Goal: Use online tool/utility: Utilize a website feature to perform a specific function

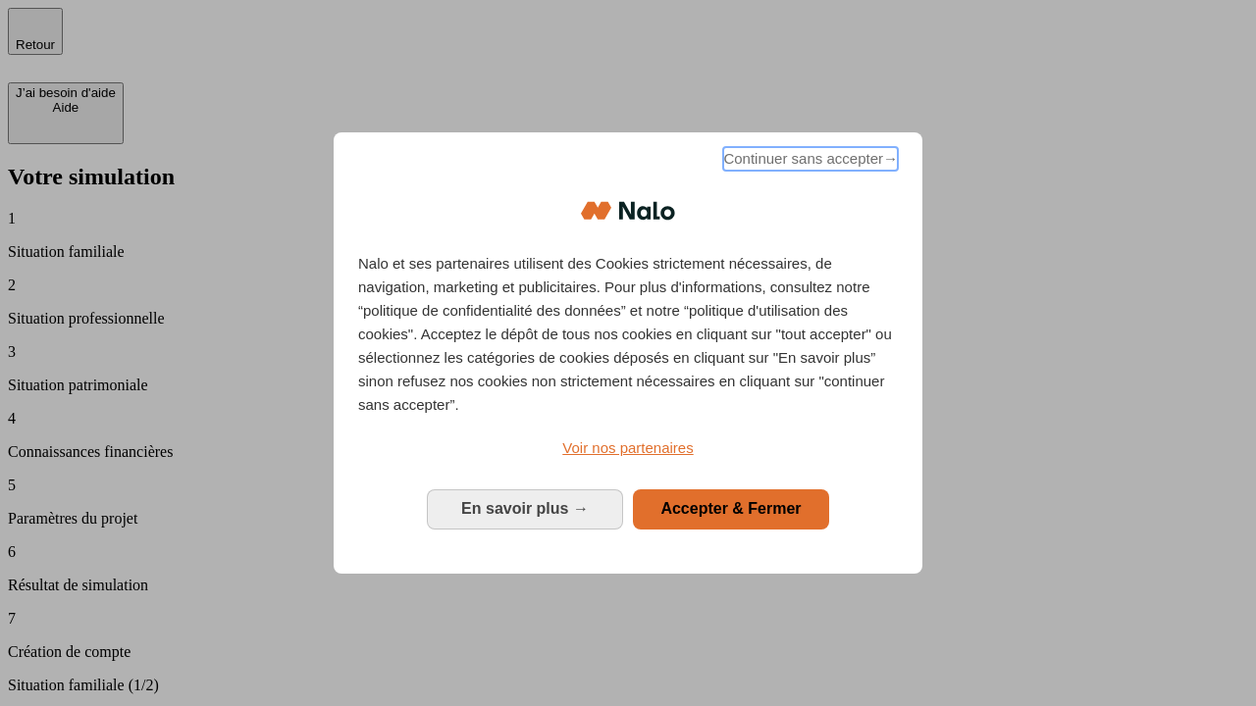
click at [808, 162] on span "Continuer sans accepter →" at bounding box center [810, 159] width 175 height 24
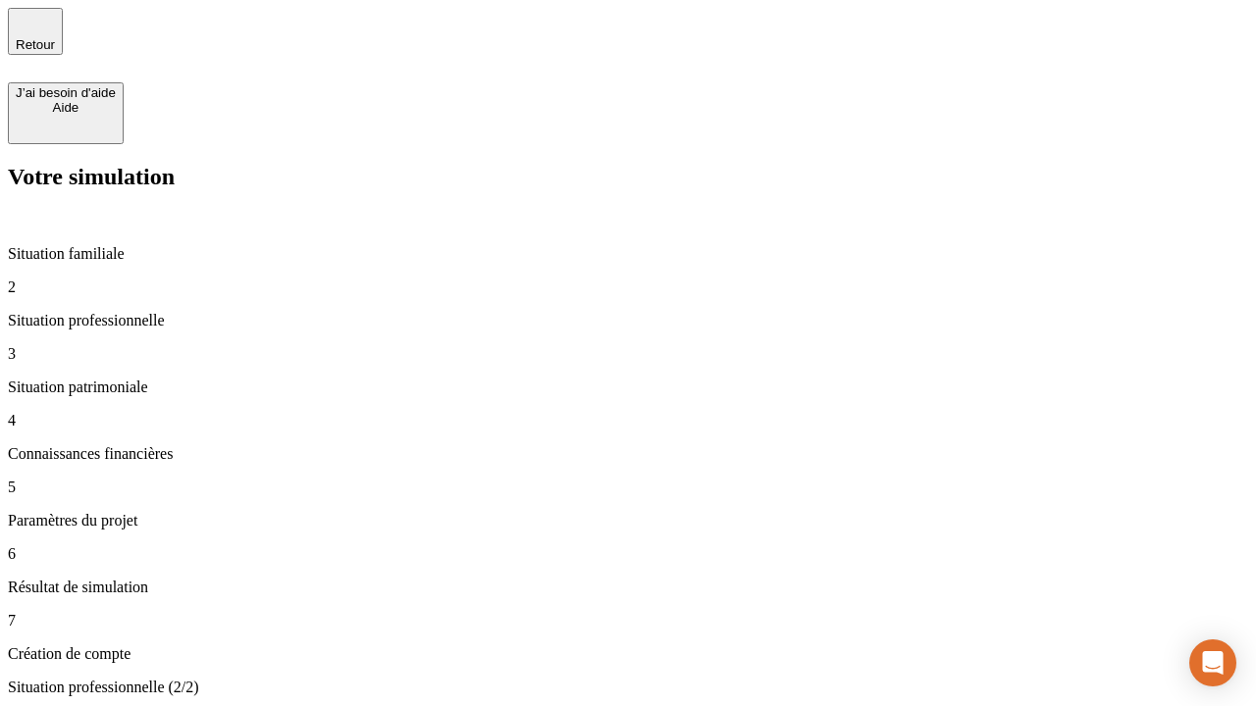
type input "30 000"
type input "1 000"
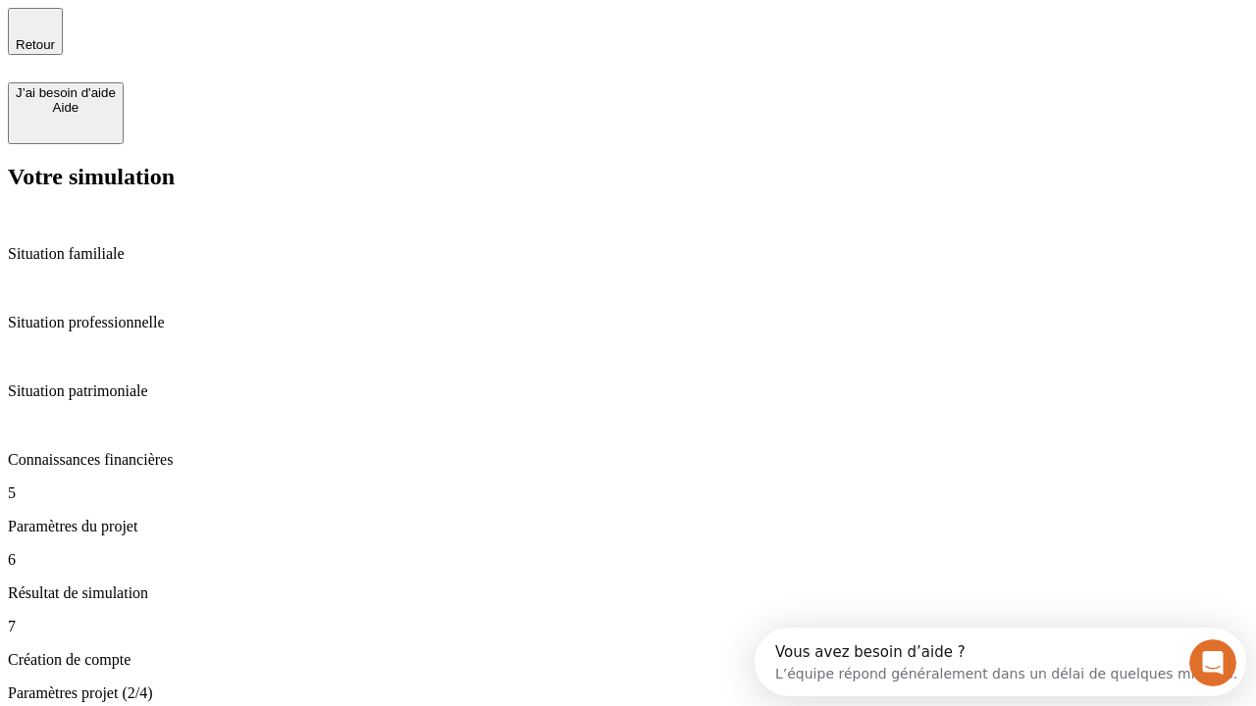
type input "40"
type input "64"
type input "200 000"
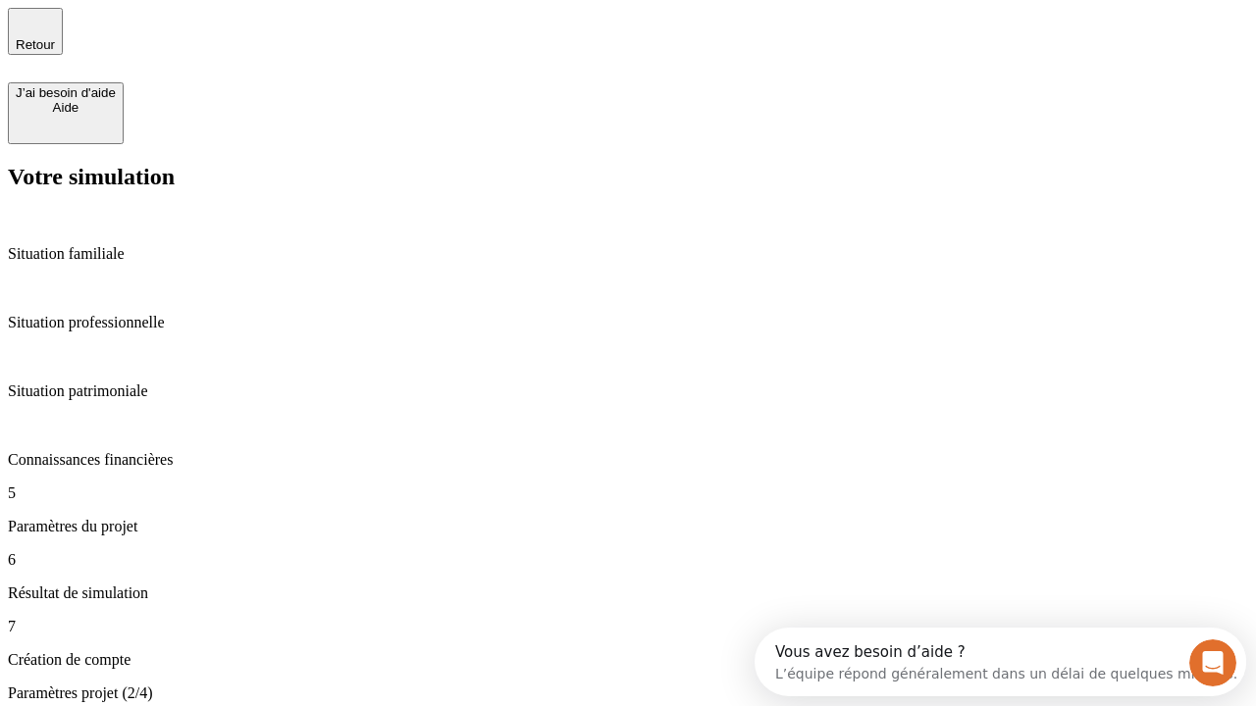
type input "640"
